Goal: Task Accomplishment & Management: Complete application form

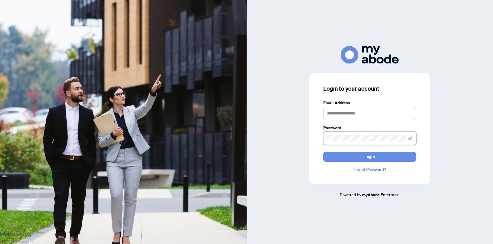
type input "**********"
click at [358, 156] on button "Login" at bounding box center [369, 157] width 93 height 10
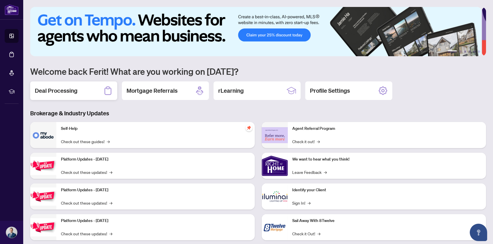
click at [62, 92] on h2 "Deal Processing" at bounding box center [56, 91] width 43 height 8
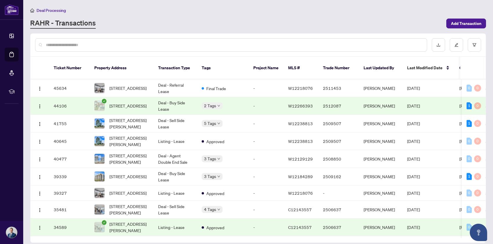
click at [179, 103] on td "Deal - Buy Side Lease" at bounding box center [175, 106] width 44 height 18
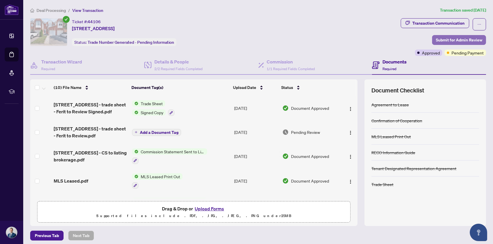
click at [460, 37] on span "Submit for Admin Review" at bounding box center [459, 39] width 46 height 9
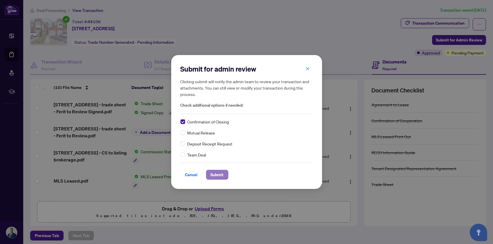
click at [214, 175] on span "Submit" at bounding box center [217, 174] width 13 height 9
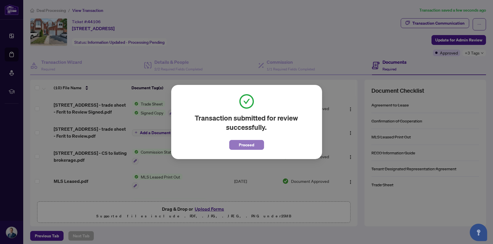
click at [238, 144] on button "Proceed" at bounding box center [246, 145] width 35 height 10
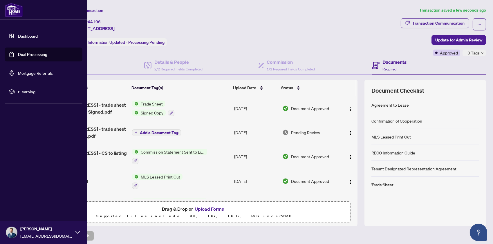
click at [26, 53] on link "Deal Processing" at bounding box center [32, 54] width 29 height 5
